Goal: Information Seeking & Learning: Learn about a topic

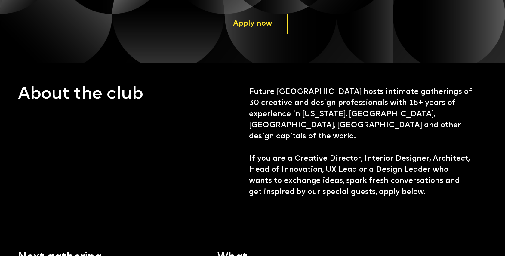
scroll to position [203, 0]
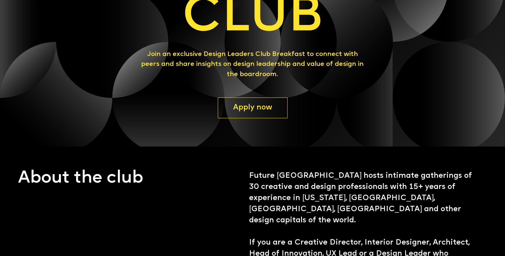
click at [254, 103] on link "Apply now" at bounding box center [253, 108] width 70 height 21
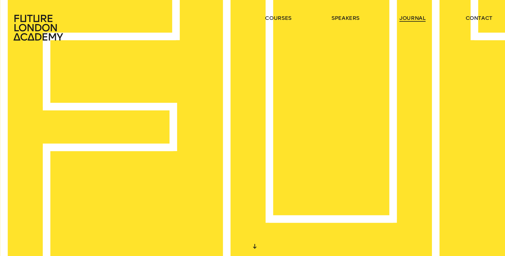
click at [414, 17] on link "journal" at bounding box center [413, 17] width 26 height 7
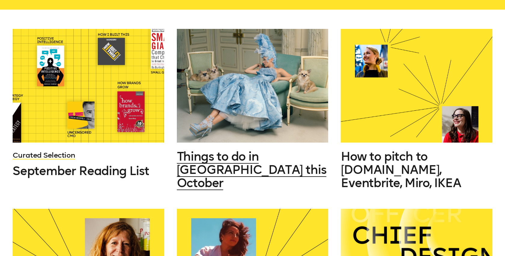
scroll to position [254, 0]
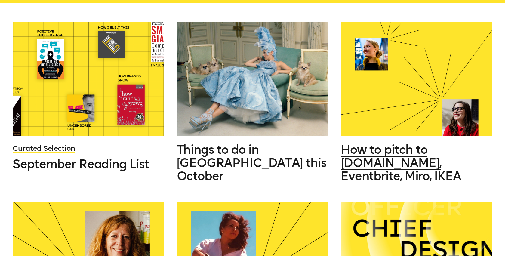
click at [358, 164] on span "How to pitch to [DOMAIN_NAME], Eventbrite, Miro, IKEA" at bounding box center [401, 162] width 120 height 41
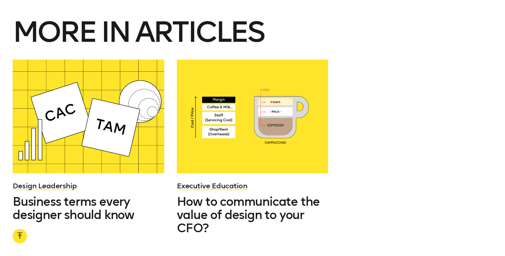
scroll to position [855, 0]
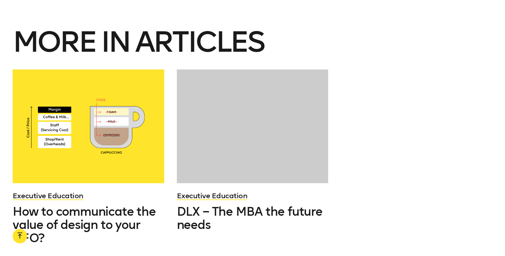
scroll to position [1506, 0]
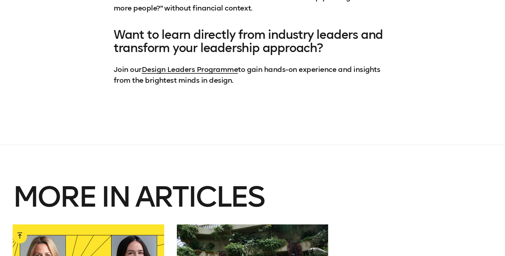
scroll to position [2088, 0]
